Goal: Task Accomplishment & Management: Manage account settings

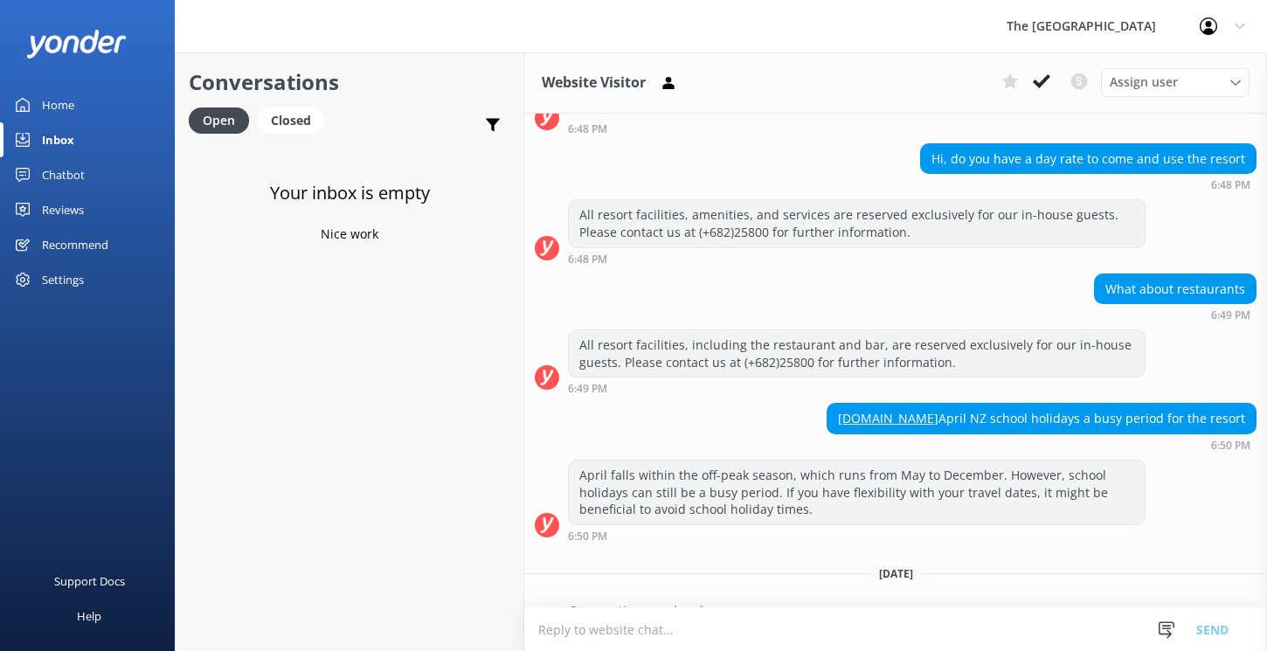
scroll to position [628, 0]
